Goal: Task Accomplishment & Management: Manage account settings

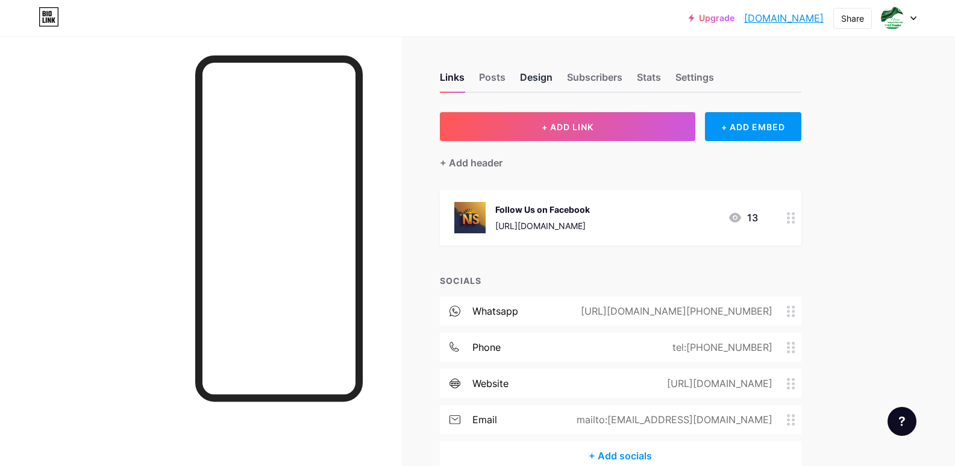
click at [535, 83] on div "Design" at bounding box center [536, 81] width 33 height 22
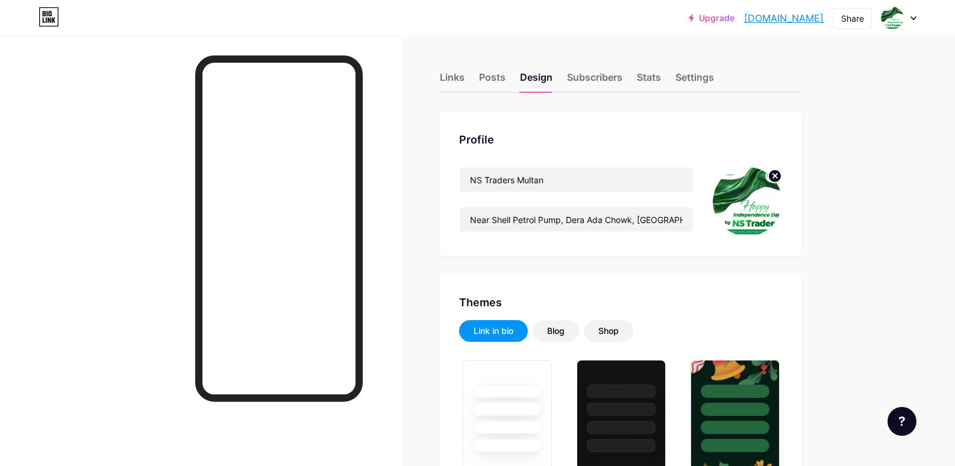
click at [730, 210] on img at bounding box center [747, 201] width 69 height 69
click at [750, 211] on img at bounding box center [747, 201] width 69 height 69
click at [776, 174] on icon at bounding box center [775, 176] width 4 height 4
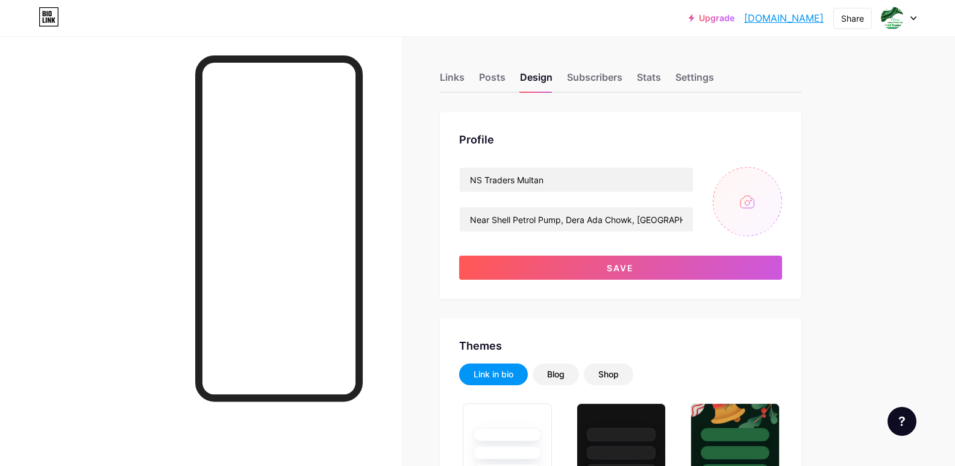
click at [768, 201] on input "file" at bounding box center [747, 201] width 69 height 69
type input "C:\fakepath\Green and Blue Modern Illustrative Financial Company Logo (1).png"
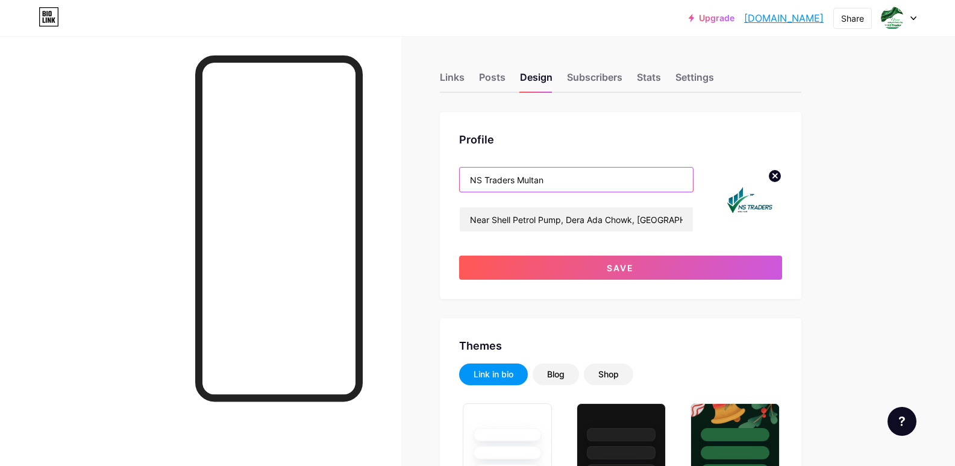
click at [551, 181] on input "NS Traders Multan" at bounding box center [576, 180] width 233 height 24
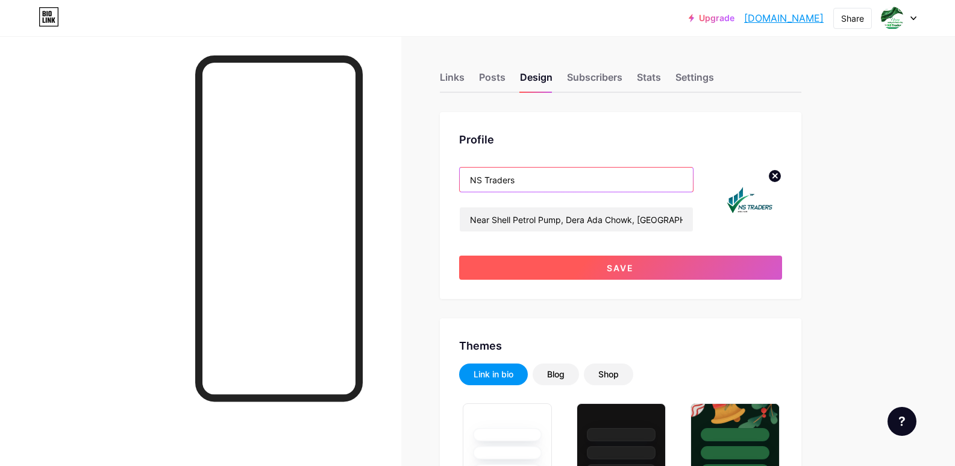
type input "NS Traders"
click at [658, 263] on button "Save" at bounding box center [620, 268] width 323 height 24
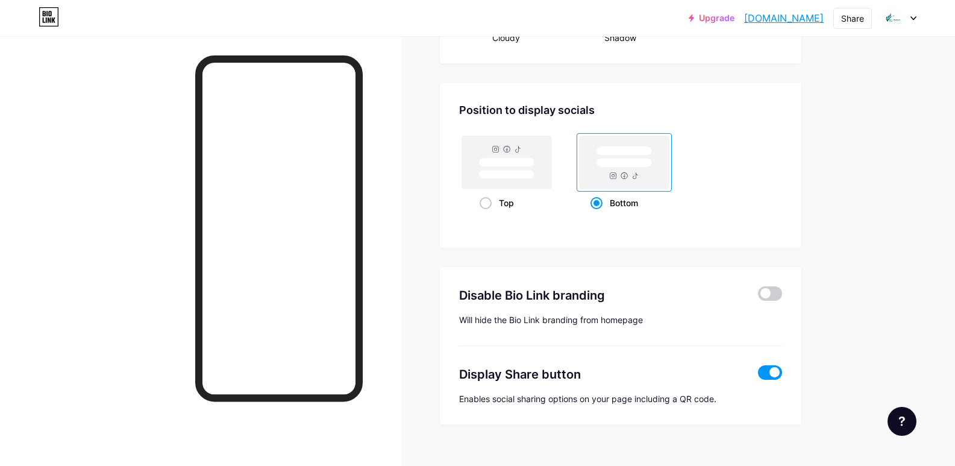
scroll to position [1585, 0]
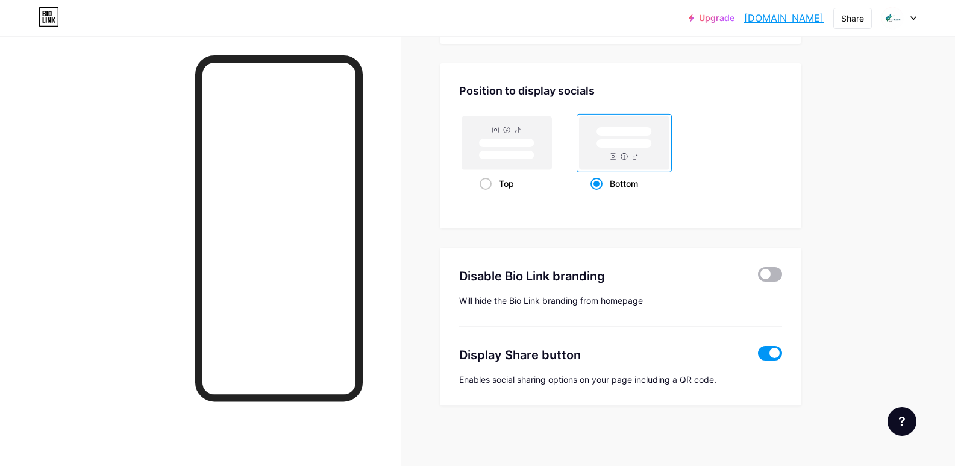
click at [780, 275] on span at bounding box center [770, 274] width 24 height 14
click at [758, 277] on input "checkbox" at bounding box center [758, 277] width 0 height 0
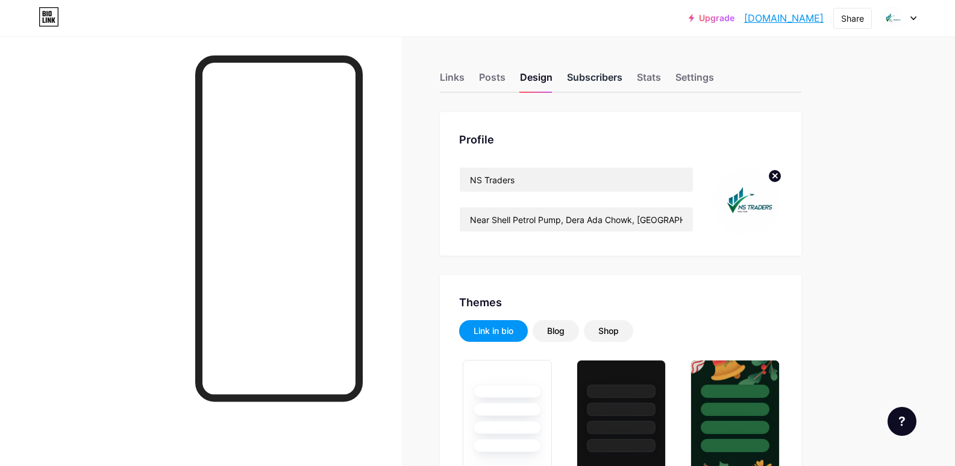
click at [603, 82] on div "Subscribers" at bounding box center [594, 81] width 55 height 22
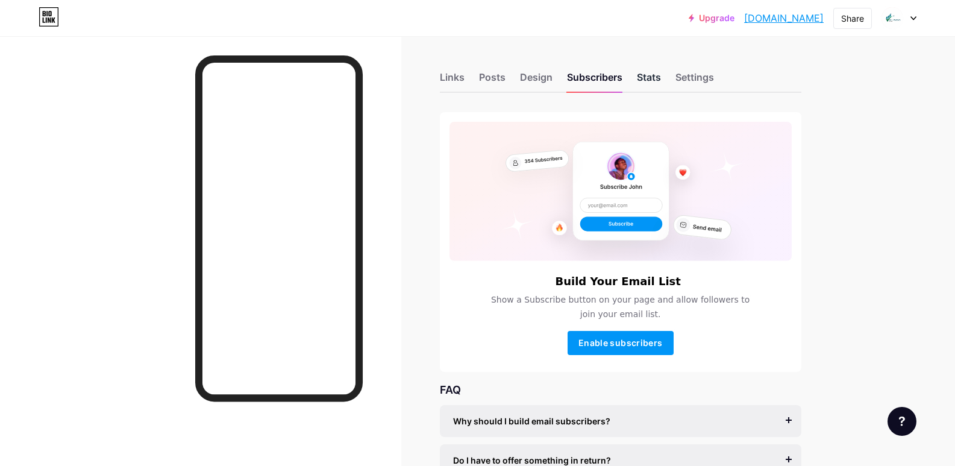
click at [657, 89] on div "Stats" at bounding box center [649, 81] width 24 height 22
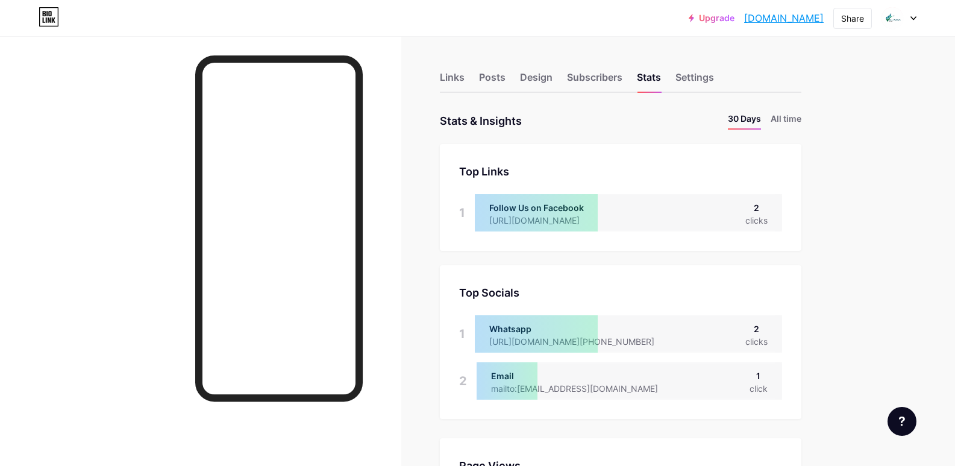
scroll to position [466, 955]
click at [795, 120] on li "All time" at bounding box center [786, 120] width 31 height 17
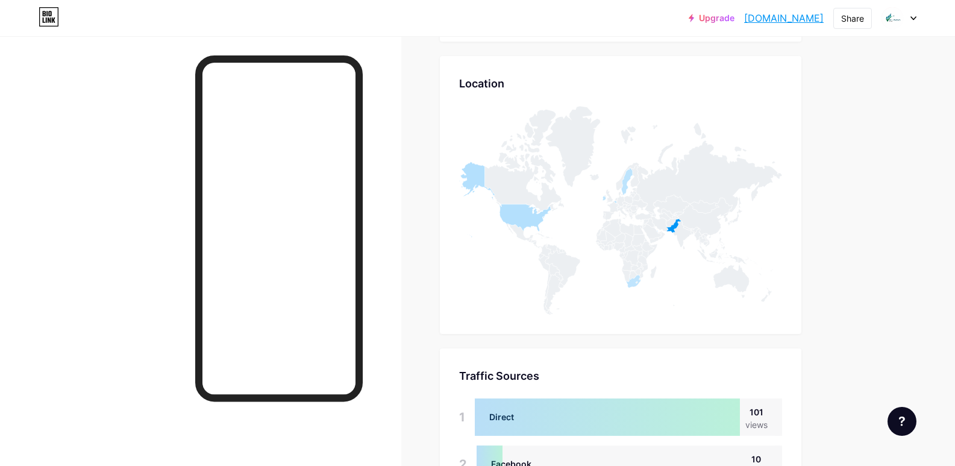
scroll to position [542, 0]
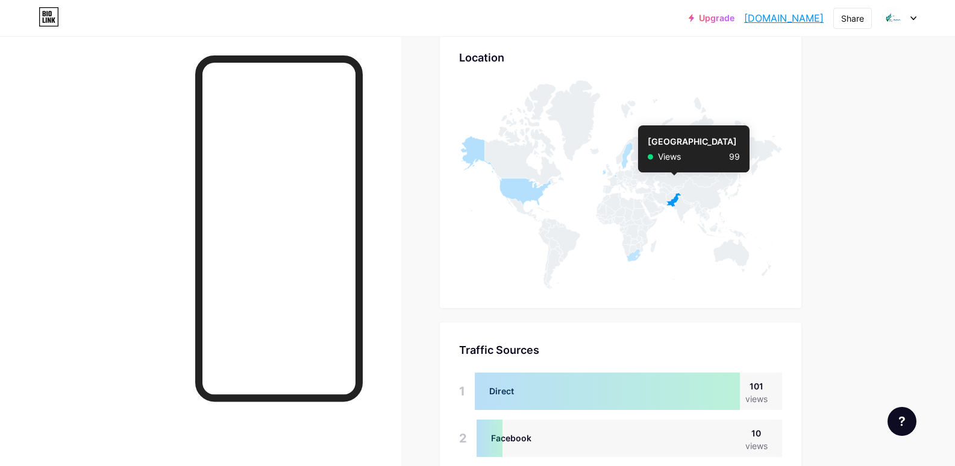
click at [679, 199] on icon at bounding box center [673, 200] width 15 height 14
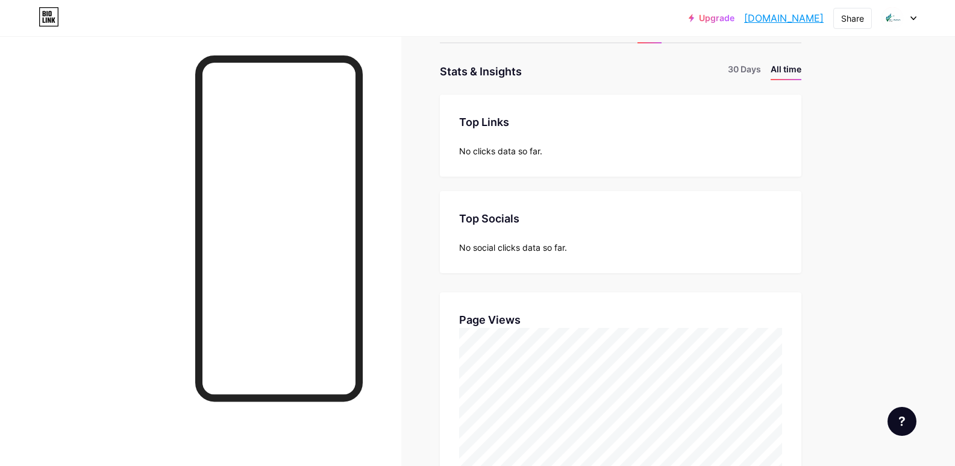
scroll to position [0, 0]
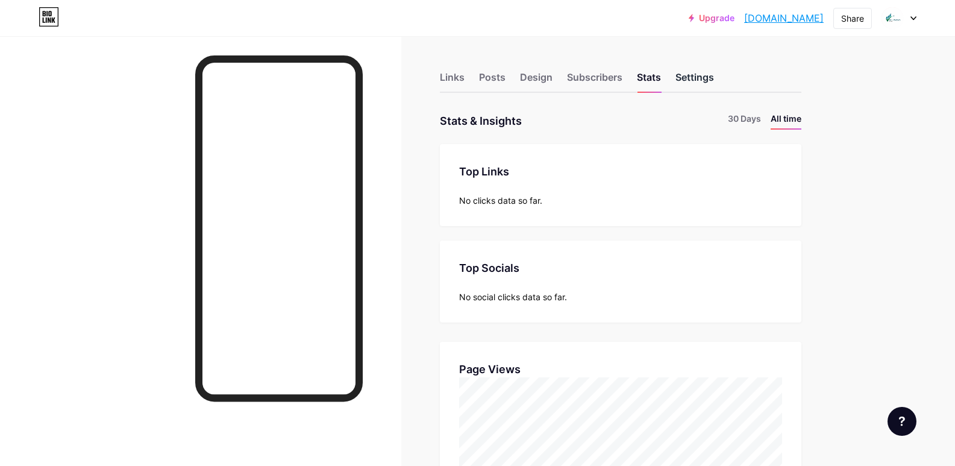
click at [686, 78] on div "Settings" at bounding box center [695, 81] width 39 height 22
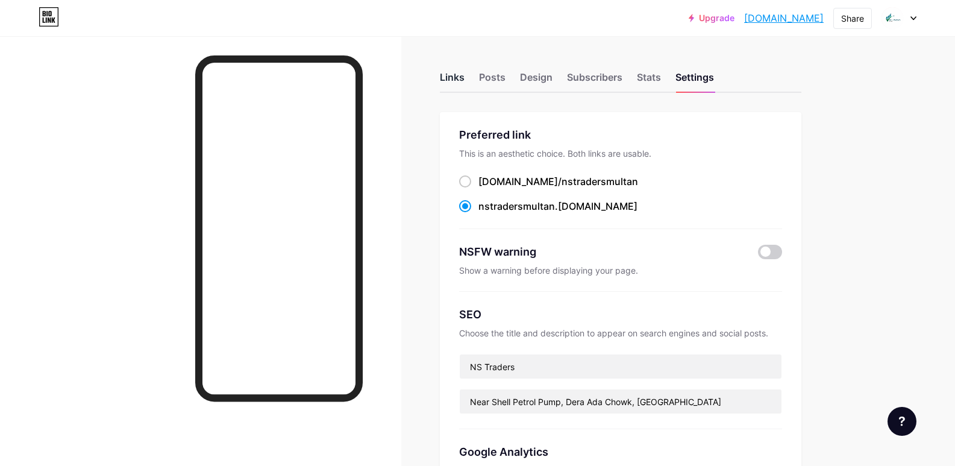
click at [449, 74] on div "Links" at bounding box center [452, 81] width 25 height 22
